Goal: Information Seeking & Learning: Learn about a topic

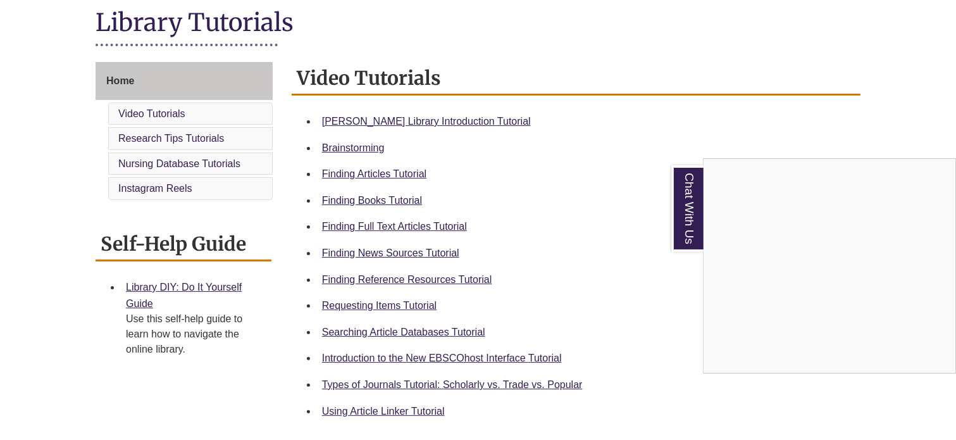
scroll to position [301, 0]
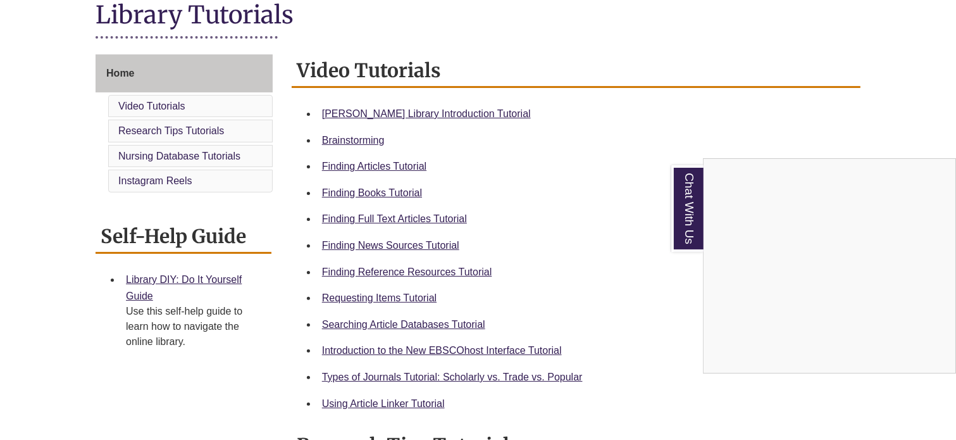
click at [380, 325] on div "Chat With Us" at bounding box center [478, 220] width 956 height 440
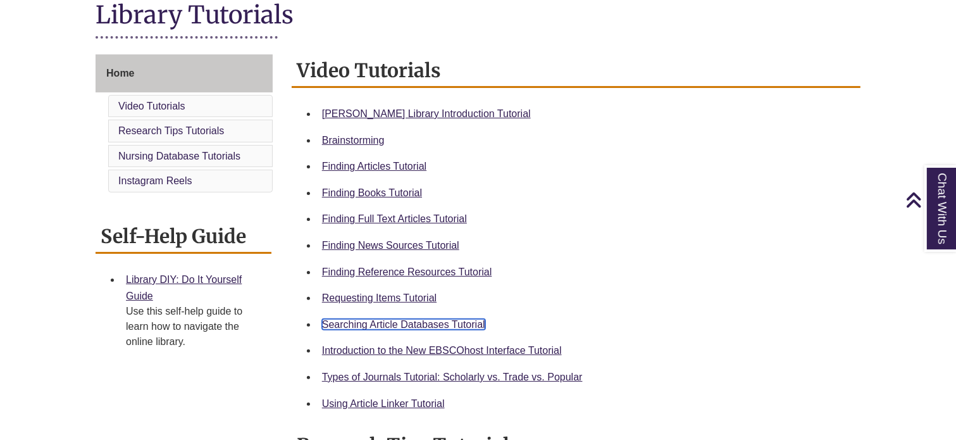
click at [380, 325] on link "Searching Article Databases Tutorial" at bounding box center [403, 324] width 163 height 11
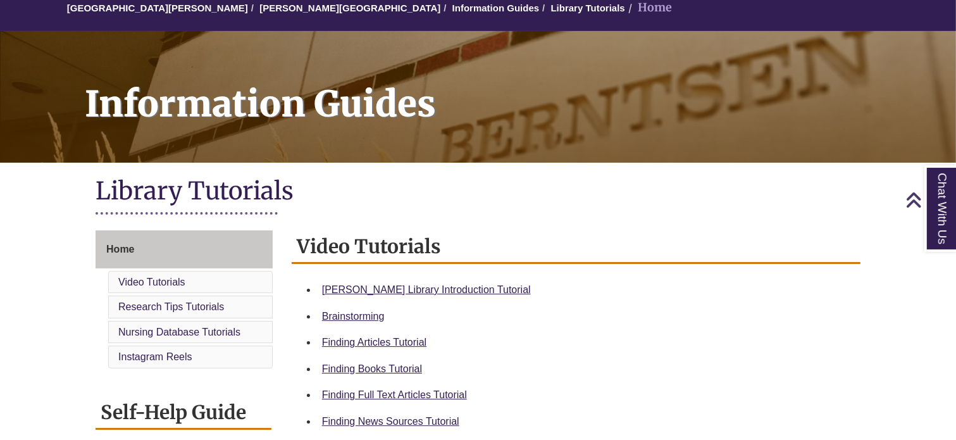
scroll to position [118, 0]
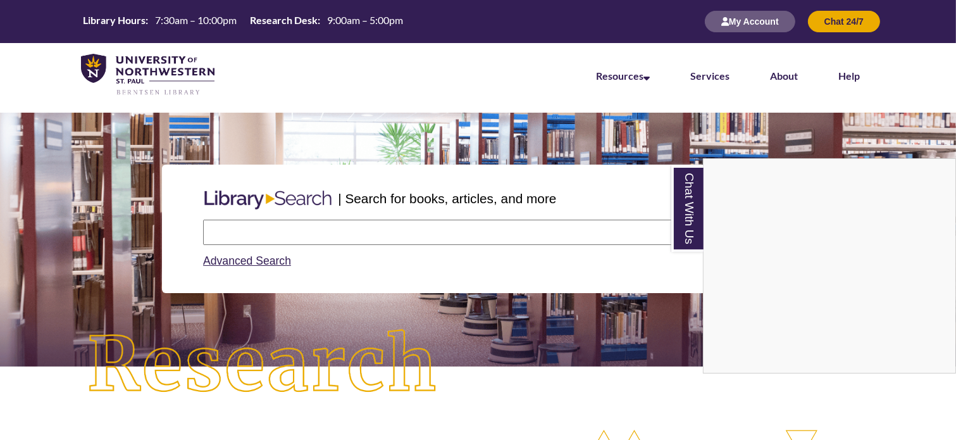
click at [403, 233] on div "Chat With Us" at bounding box center [478, 220] width 956 height 440
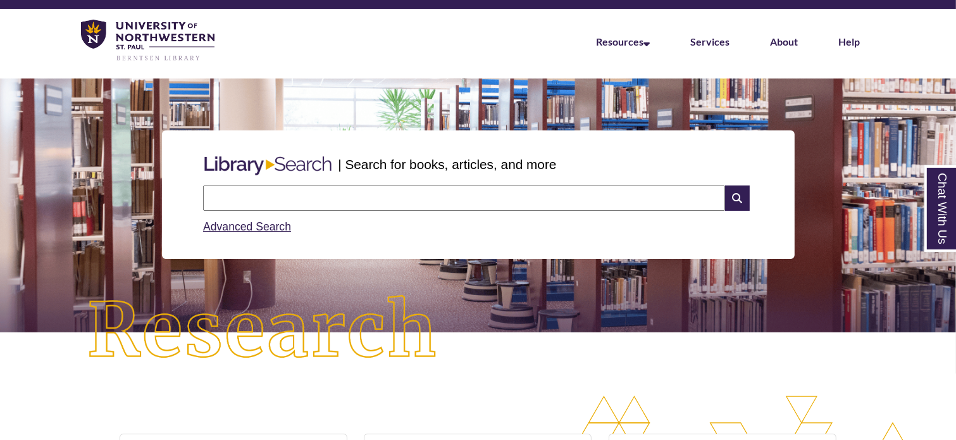
scroll to position [35, 0]
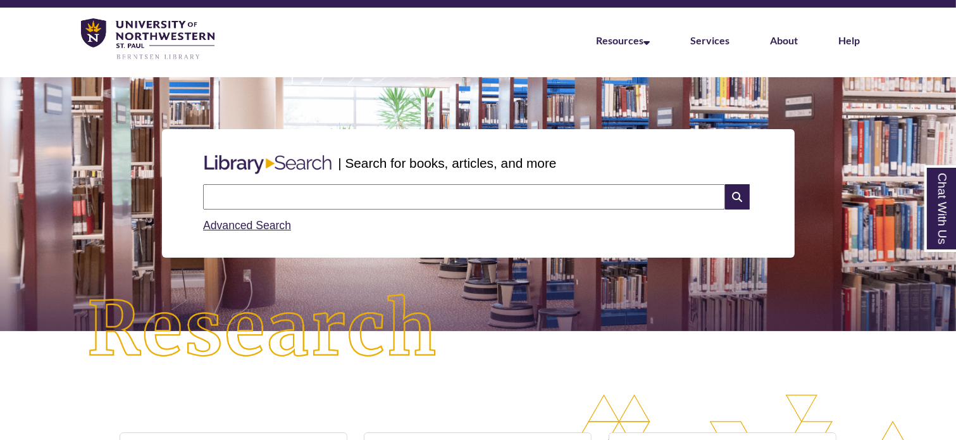
click at [423, 203] on input "text" at bounding box center [464, 196] width 522 height 25
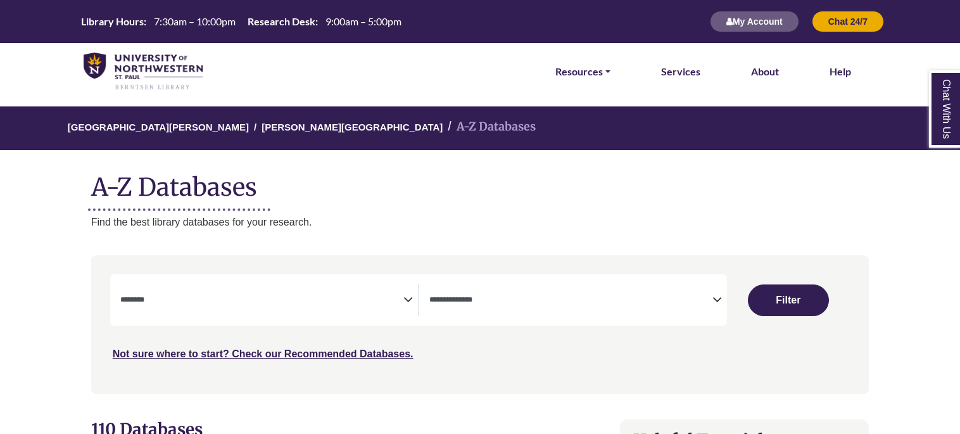
select select "Database Subject Filter"
select select "Database Types Filter"
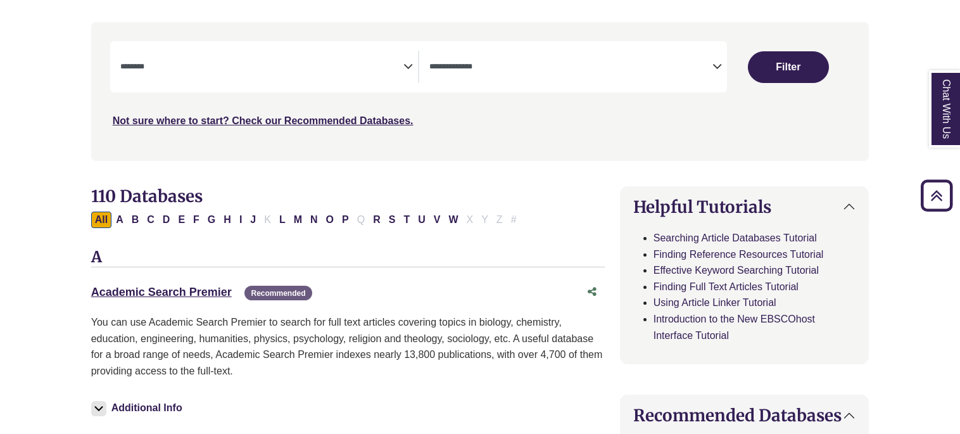
scroll to position [234, 0]
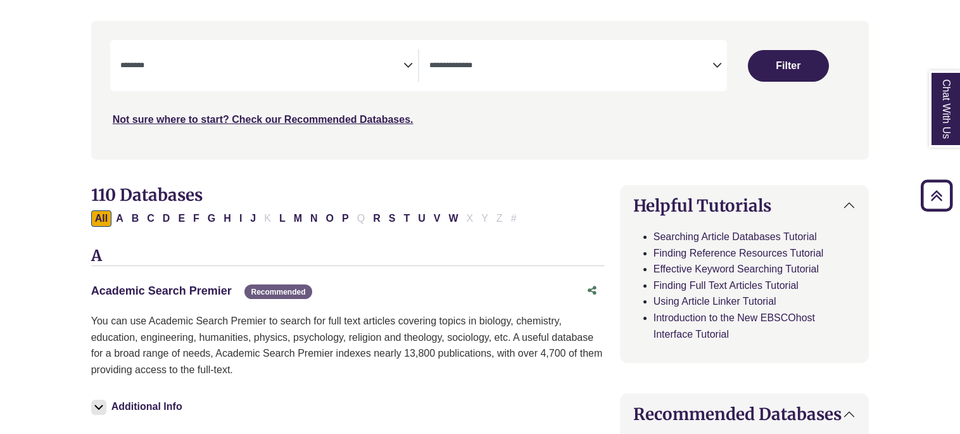
click at [166, 295] on link "Academic Search Premier This link opens in a new window" at bounding box center [161, 290] width 141 height 13
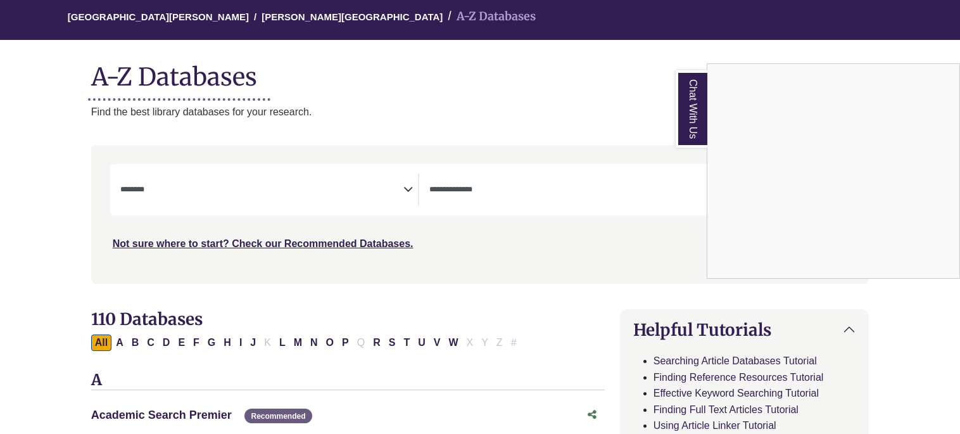
scroll to position [43, 0]
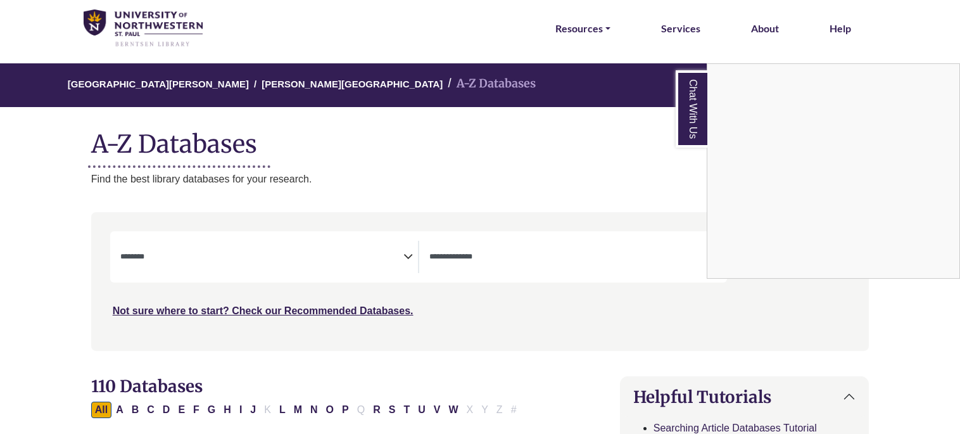
click at [284, 270] on div "Chat With Us" at bounding box center [480, 217] width 960 height 434
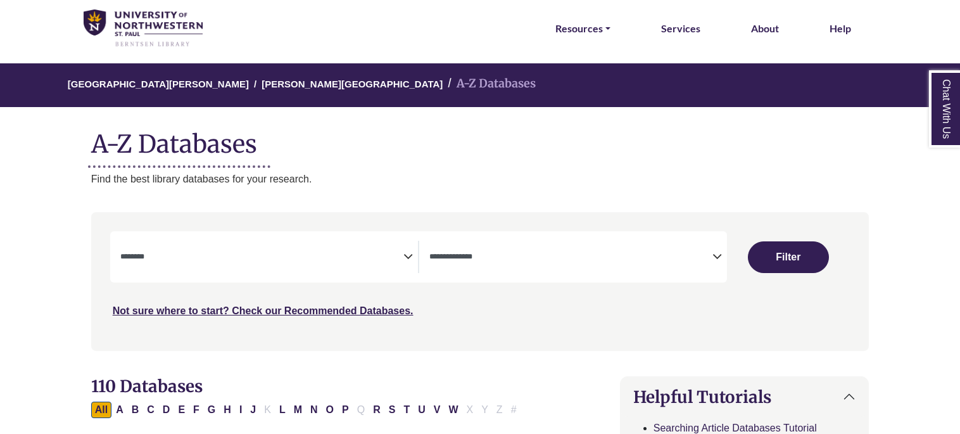
click at [312, 267] on span "Search filters" at bounding box center [261, 257] width 283 height 32
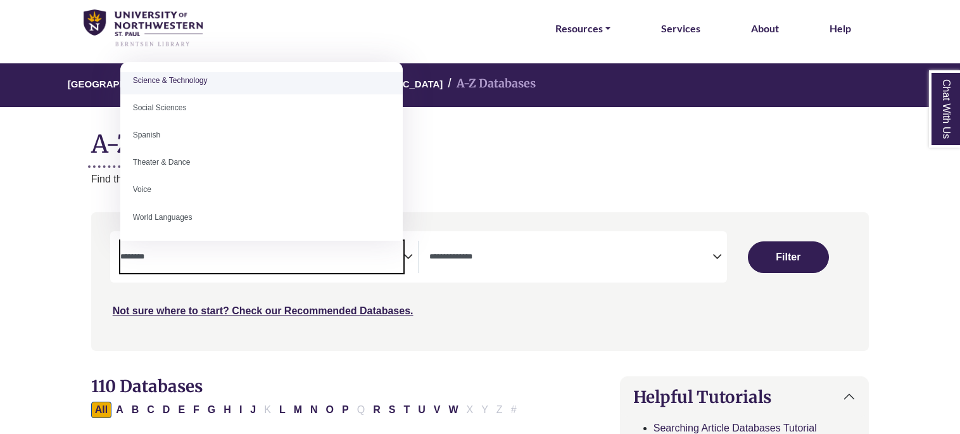
scroll to position [1127, 0]
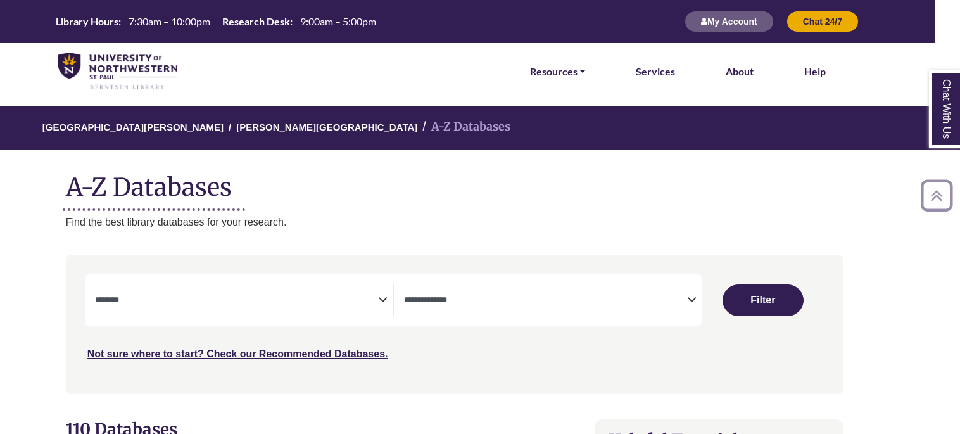
scroll to position [108, 25]
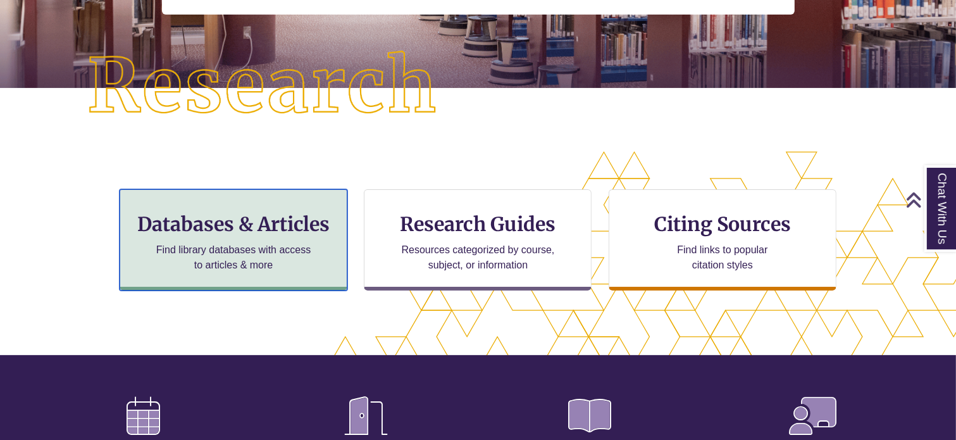
click at [234, 206] on div "Databases & Articles Find library databases with access to articles & more" at bounding box center [234, 239] width 228 height 101
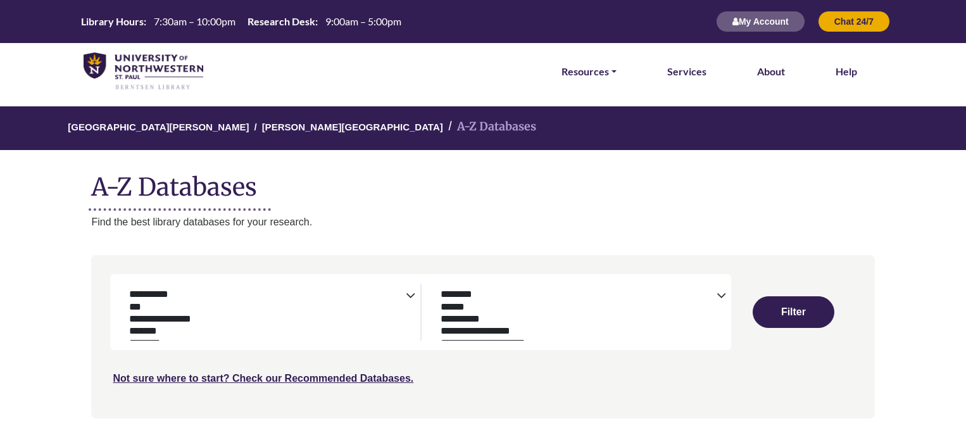
select select "Database Subject Filter"
select select "Database Types Filter"
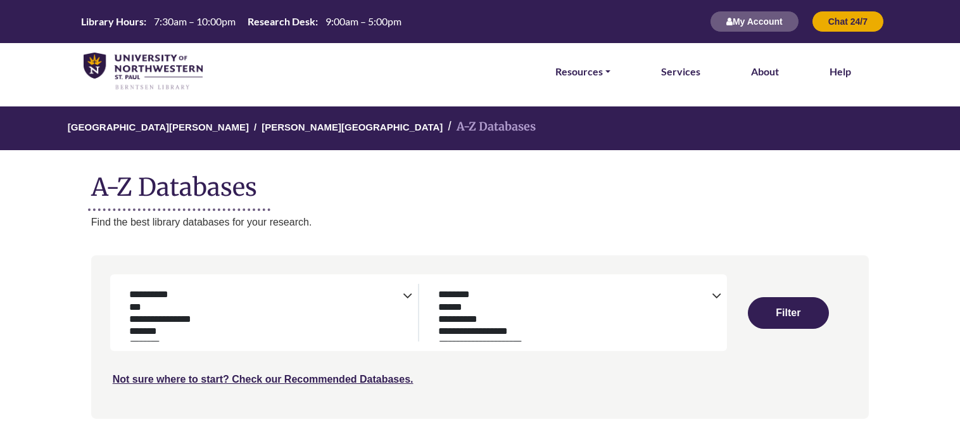
select select "Database Subject Filter"
select select "Database Types Filter"
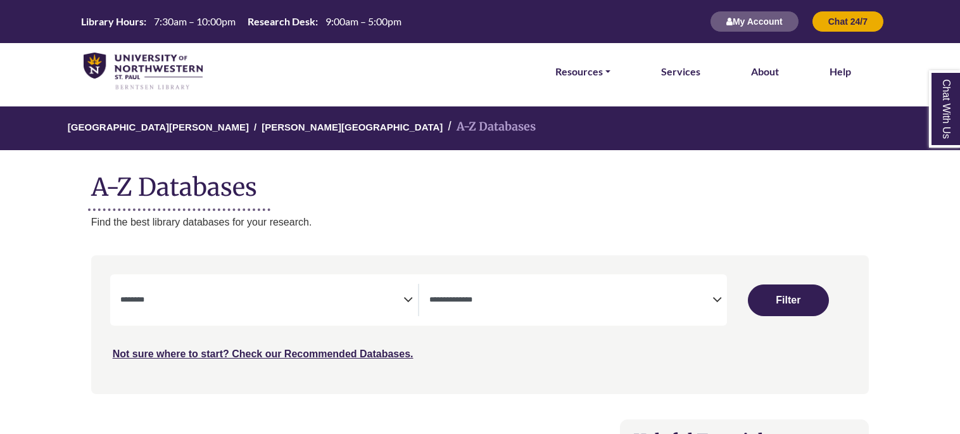
select select "Database Subject Filter"
select select "Database Types Filter"
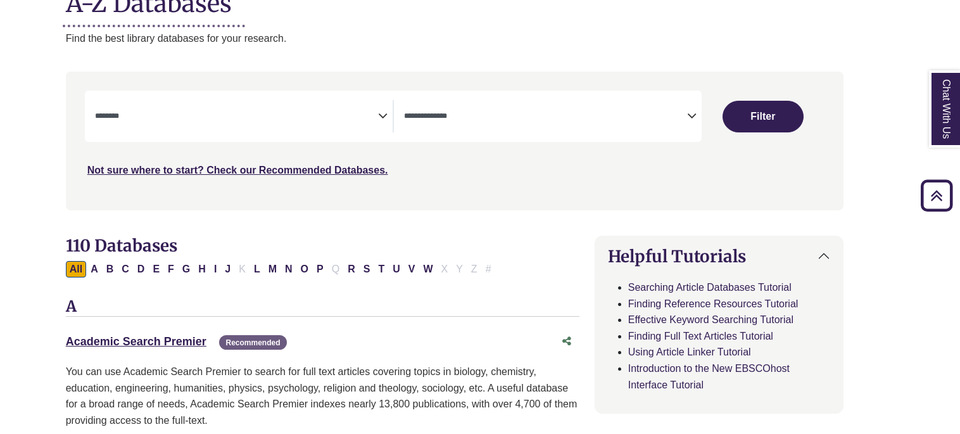
scroll to position [182, 25]
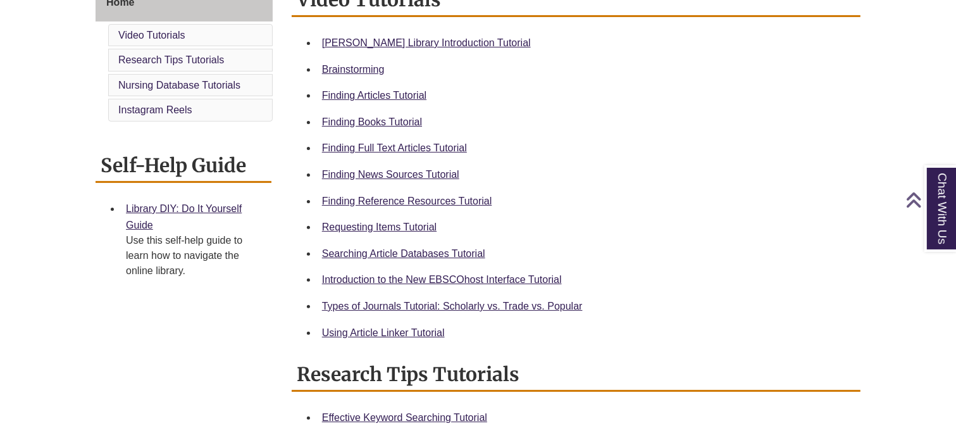
scroll to position [373, 0]
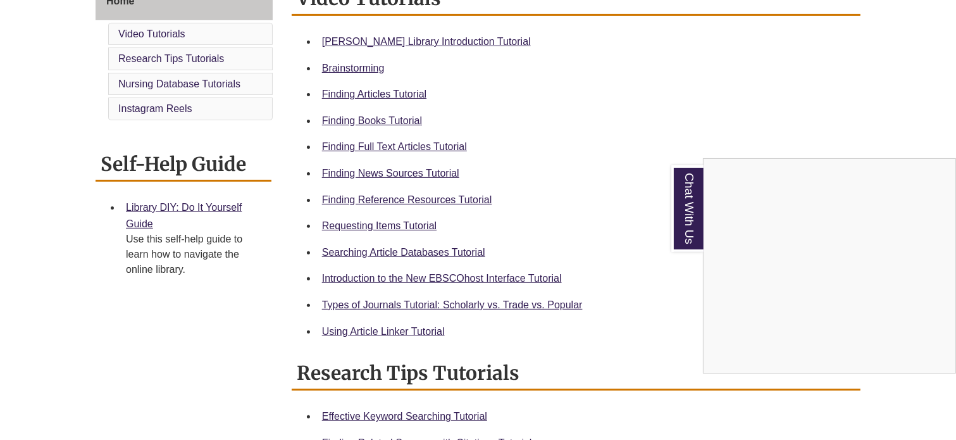
click at [356, 147] on div "Chat With Us" at bounding box center [478, 220] width 956 height 440
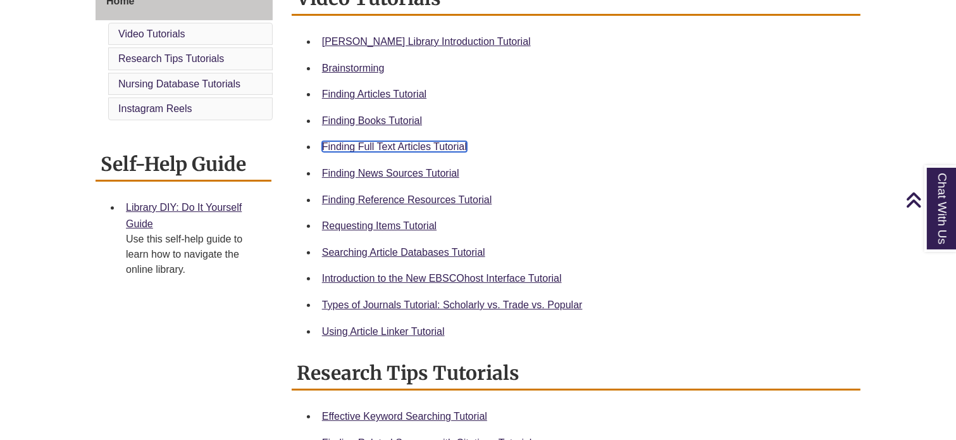
click at [356, 147] on link "Finding Full Text Articles Tutorial" at bounding box center [394, 146] width 145 height 11
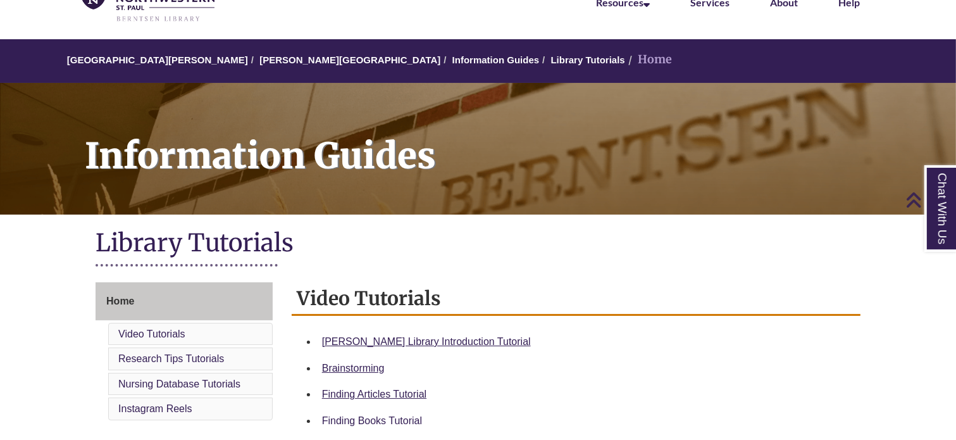
scroll to position [57, 0]
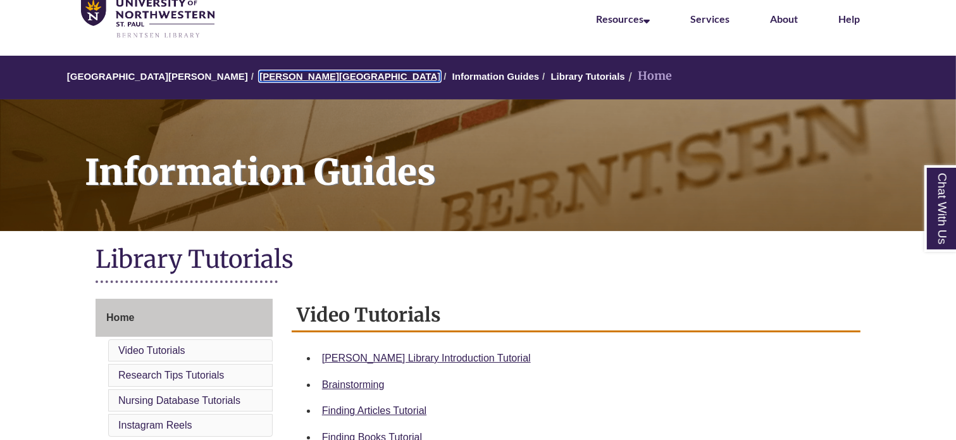
click at [262, 73] on link "[PERSON_NAME][GEOGRAPHIC_DATA]" at bounding box center [350, 76] width 181 height 11
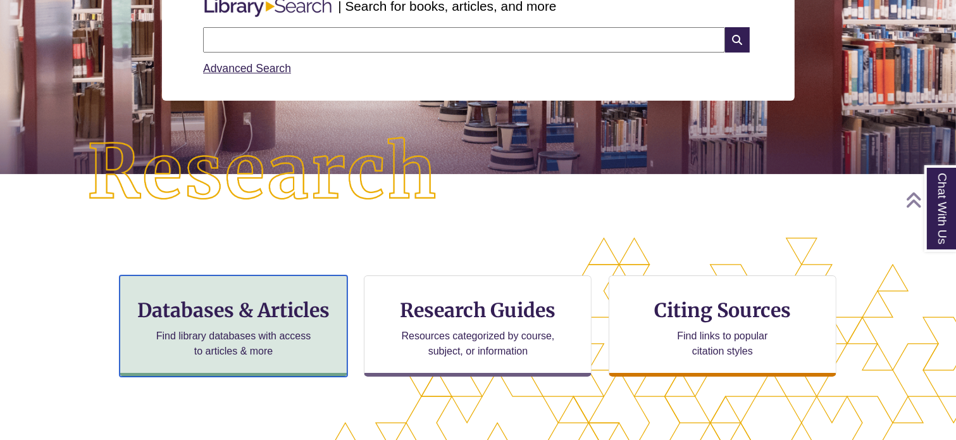
click at [242, 326] on div "Databases & Articles Find library databases with access to articles & more" at bounding box center [234, 325] width 228 height 101
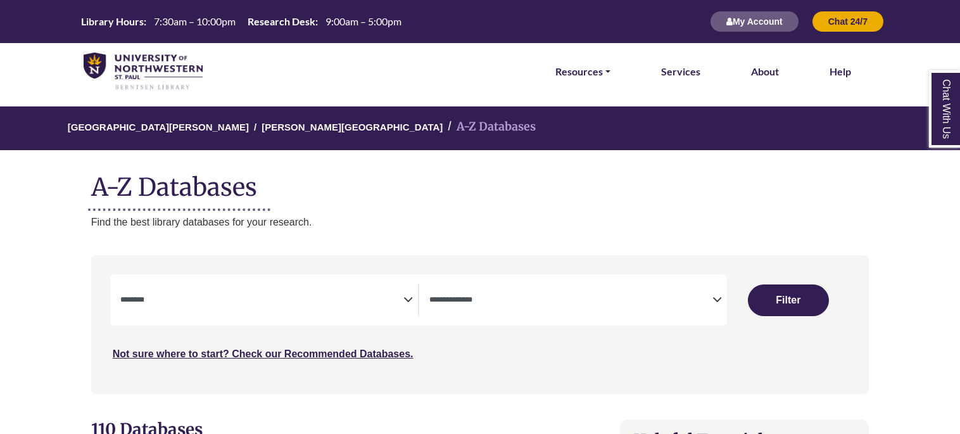
select select "Database Subject Filter"
select select "Database Types Filter"
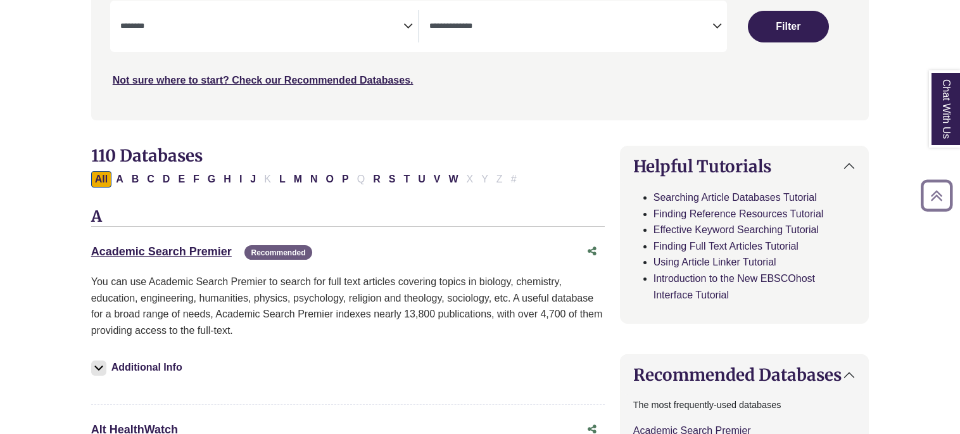
scroll to position [276, 0]
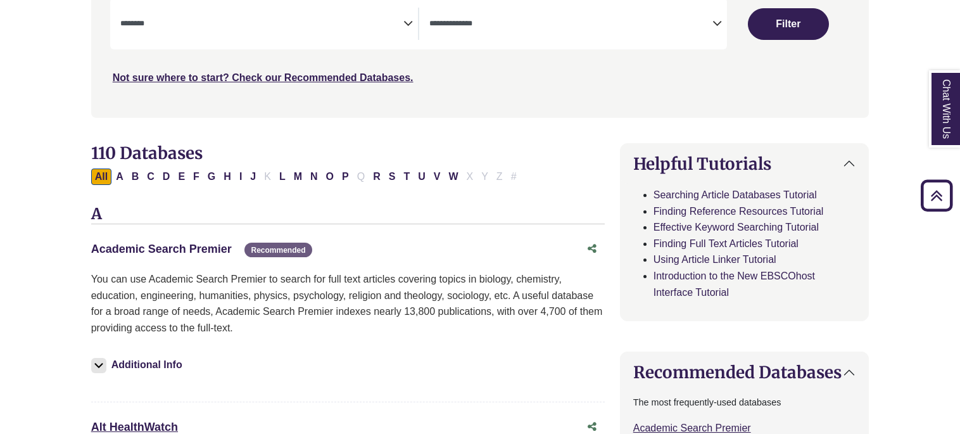
click at [185, 249] on link "Academic Search Premier This link opens in a new window" at bounding box center [161, 248] width 141 height 13
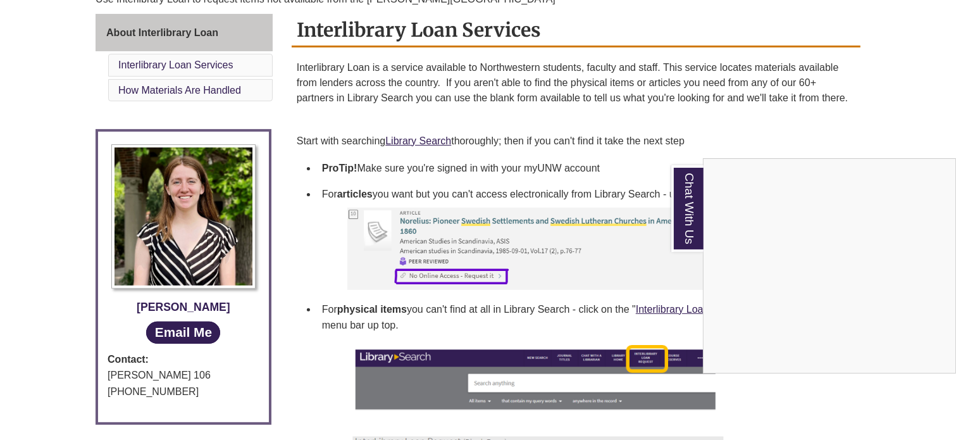
scroll to position [359, 0]
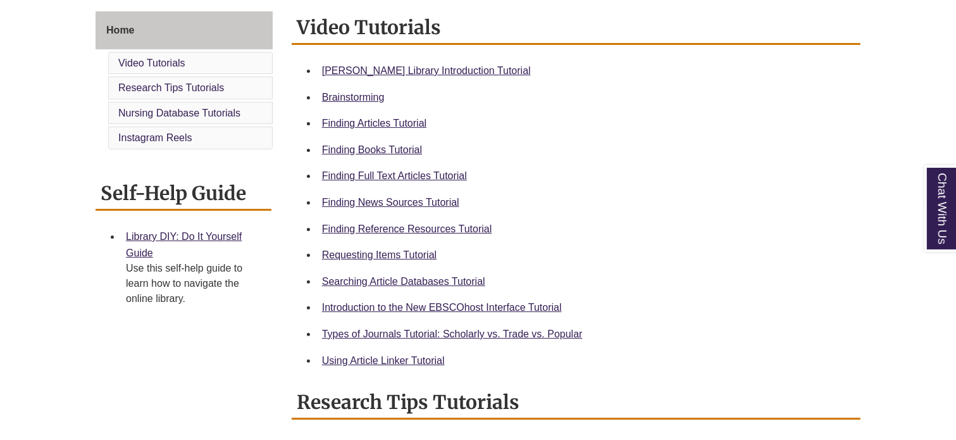
scroll to position [349, 0]
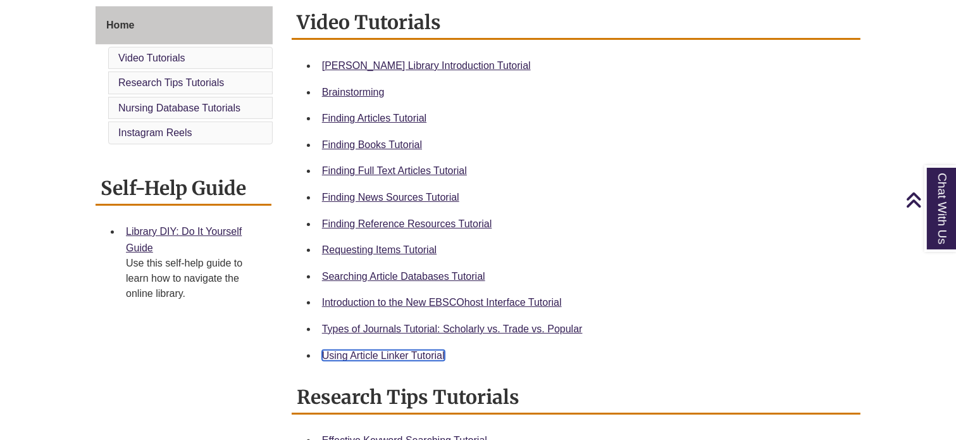
click at [337, 354] on link "Using Article Linker Tutorial" at bounding box center [383, 355] width 123 height 11
